Goal: Check status: Check status

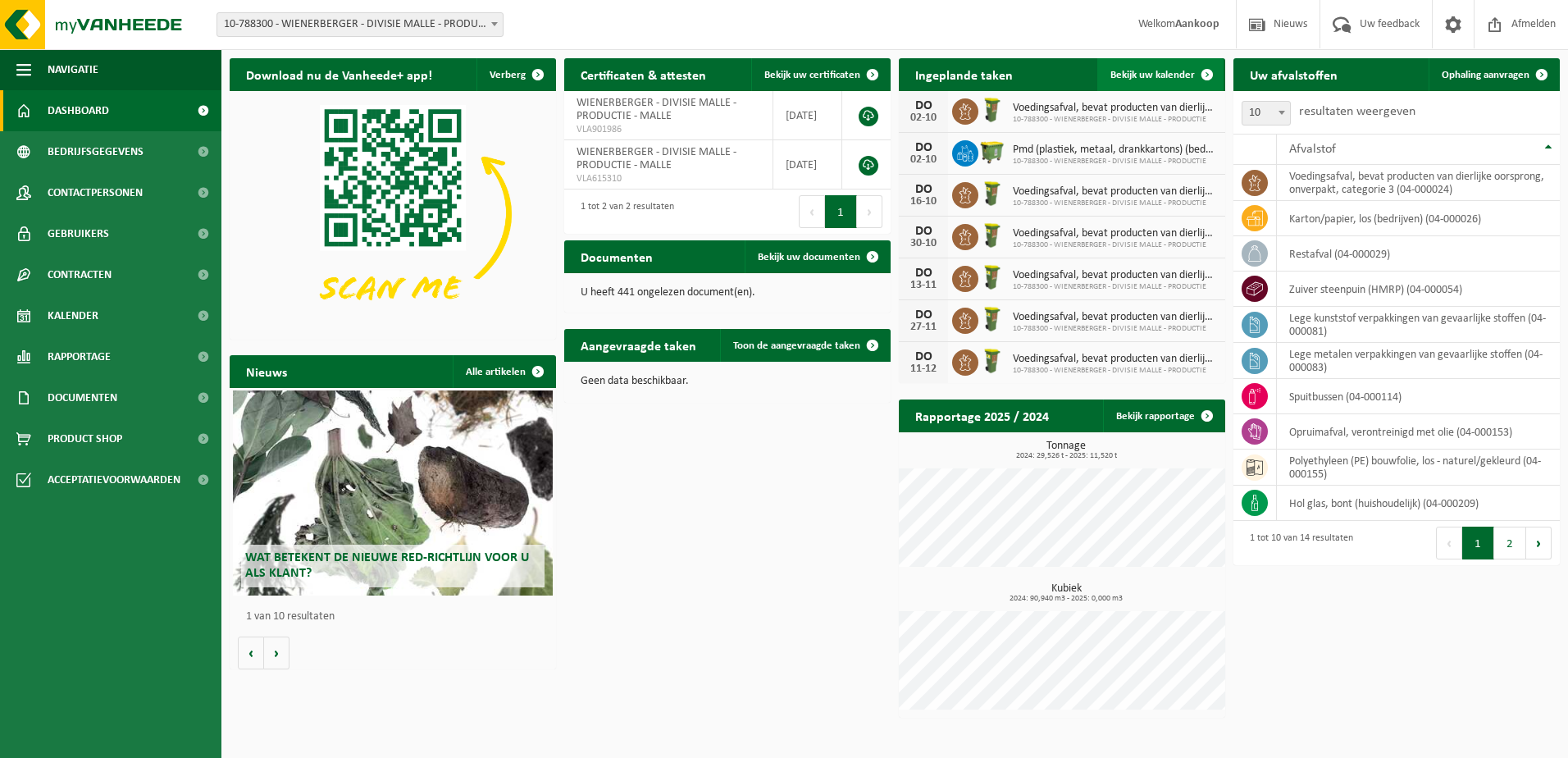
click at [1183, 78] on span "Bekijk uw kalender" at bounding box center [1153, 75] width 85 height 10
